Goal: Find contact information: Find contact information

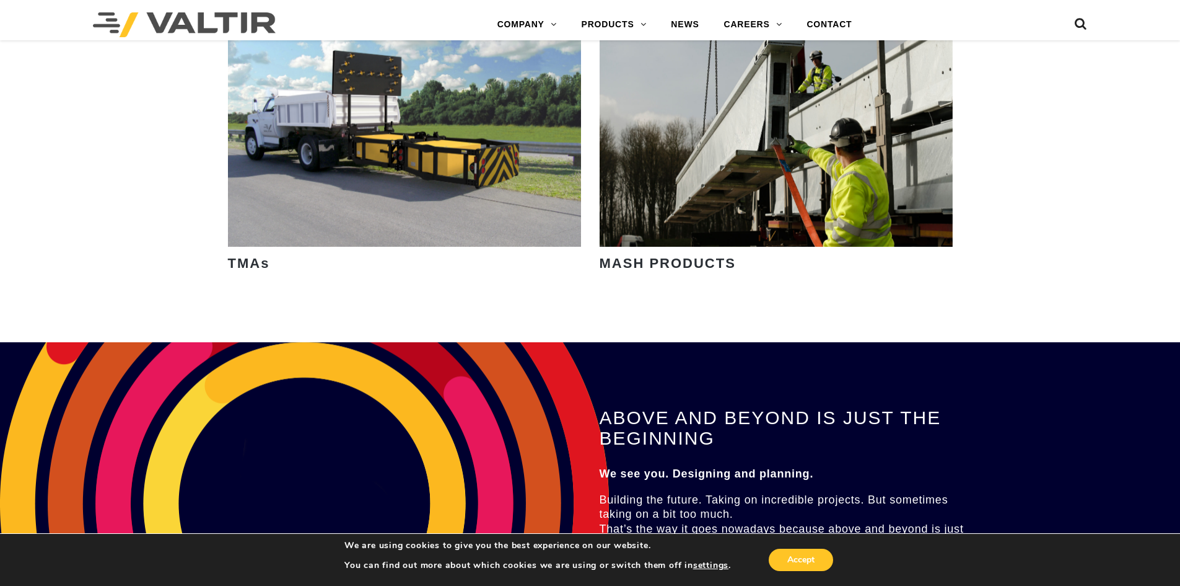
scroll to position [2602, 0]
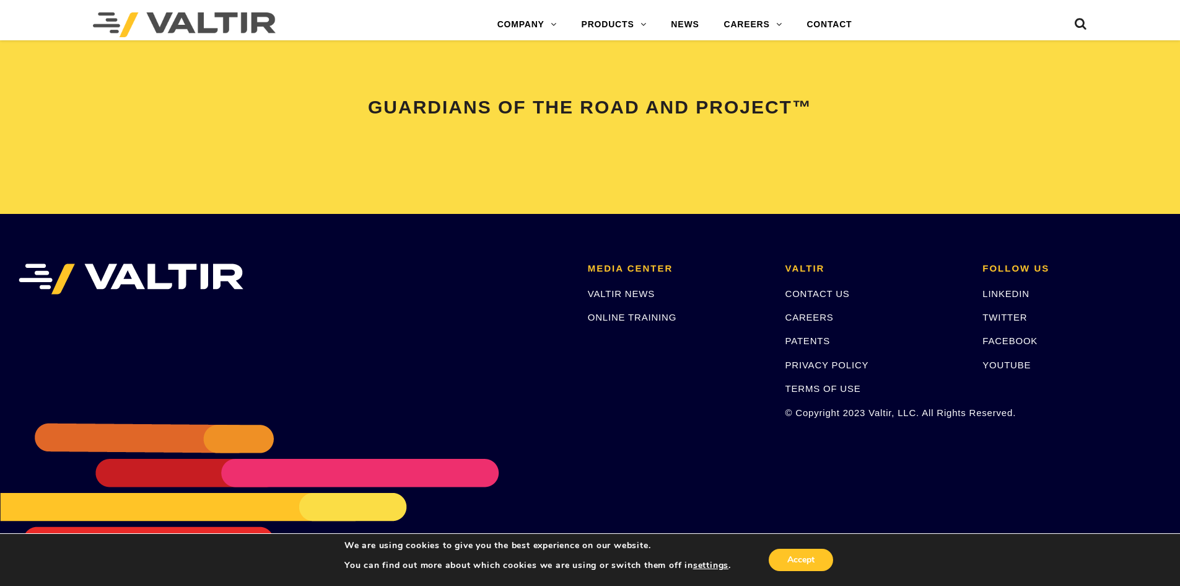
drag, startPoint x: 977, startPoint y: 86, endPoint x: 1015, endPoint y: 397, distance: 313.9
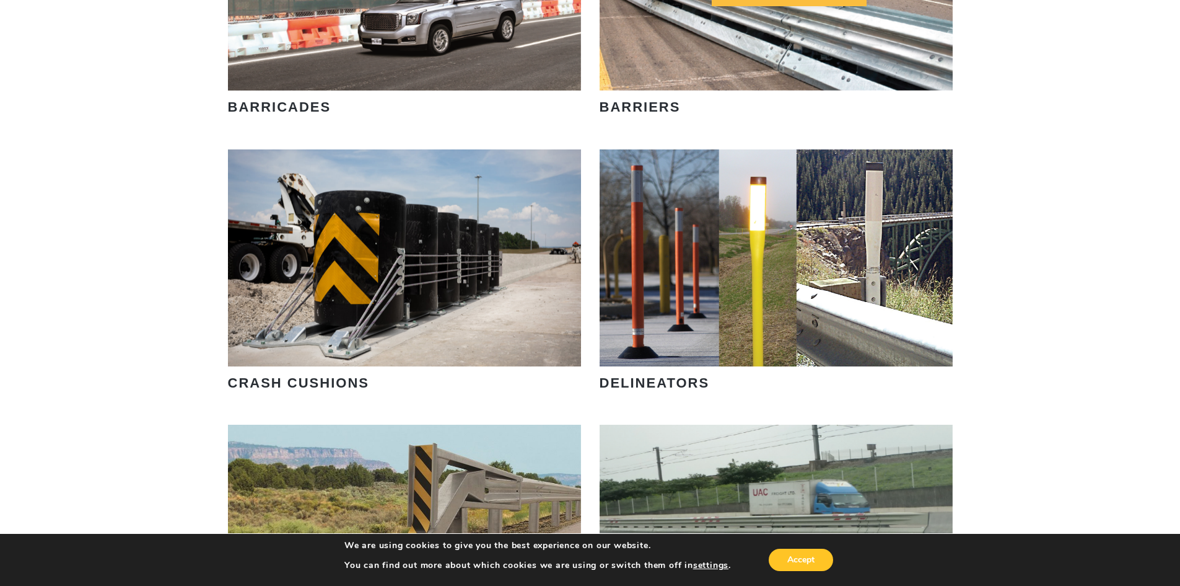
scroll to position [0, 0]
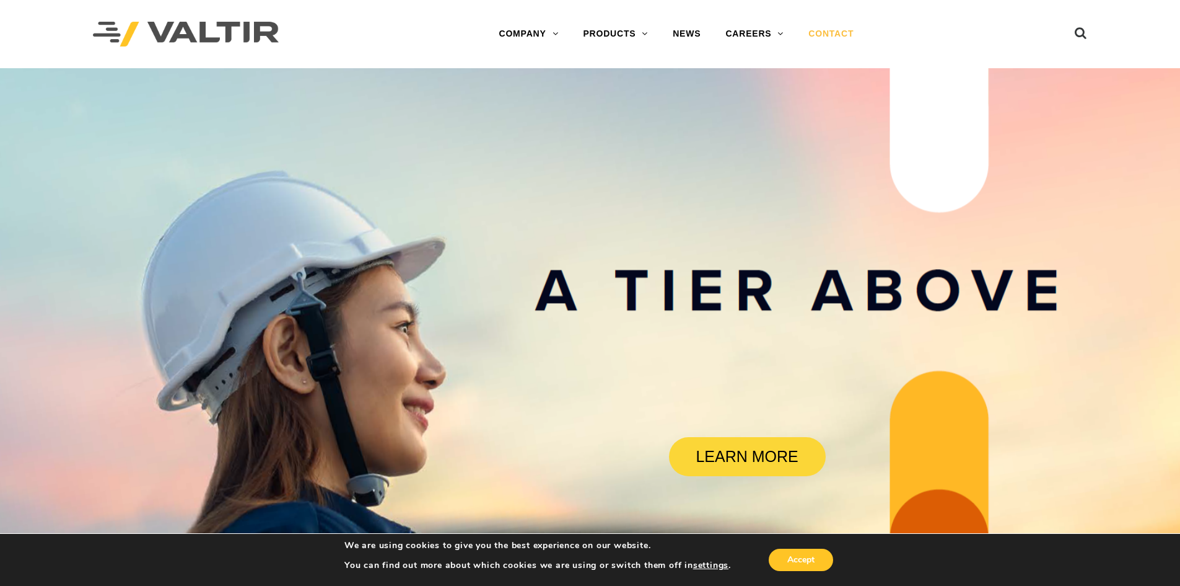
click at [830, 40] on link "CONTACT" at bounding box center [831, 34] width 70 height 25
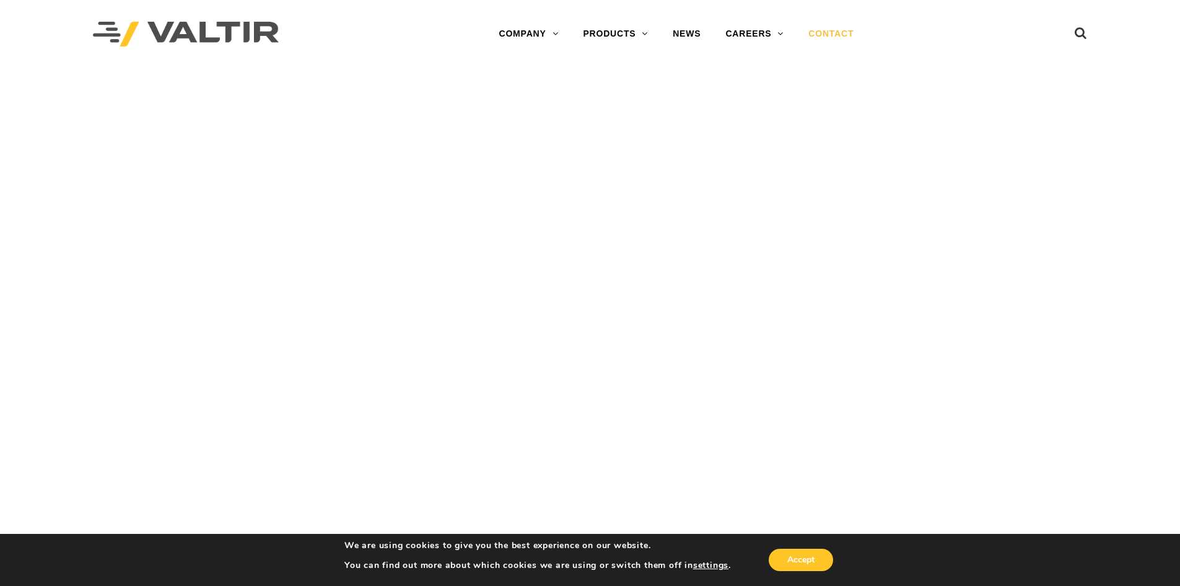
click at [138, 25] on img at bounding box center [186, 34] width 186 height 25
